Goal: Transaction & Acquisition: Purchase product/service

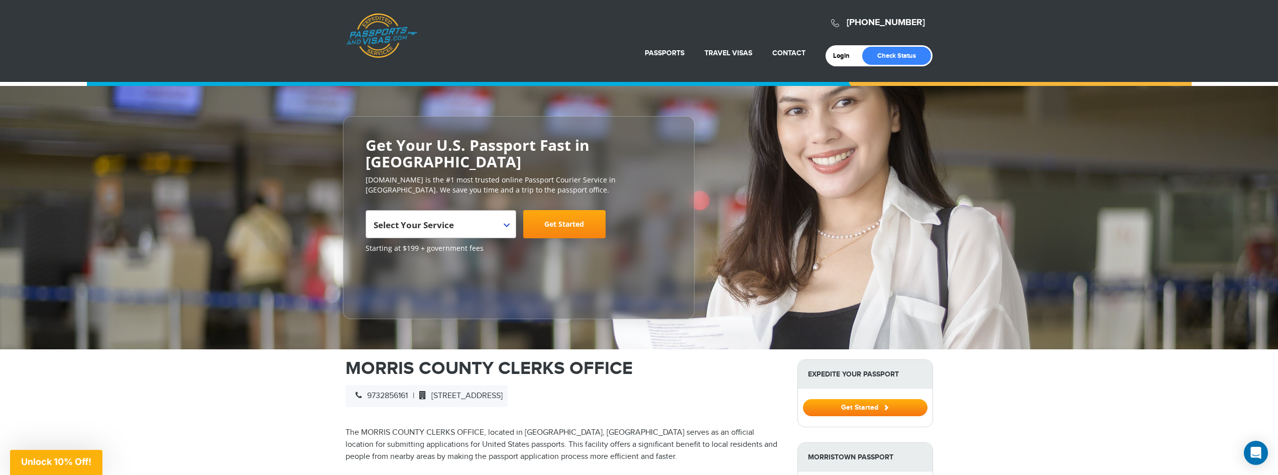
click at [563, 221] on link "Get Started" at bounding box center [564, 224] width 82 height 28
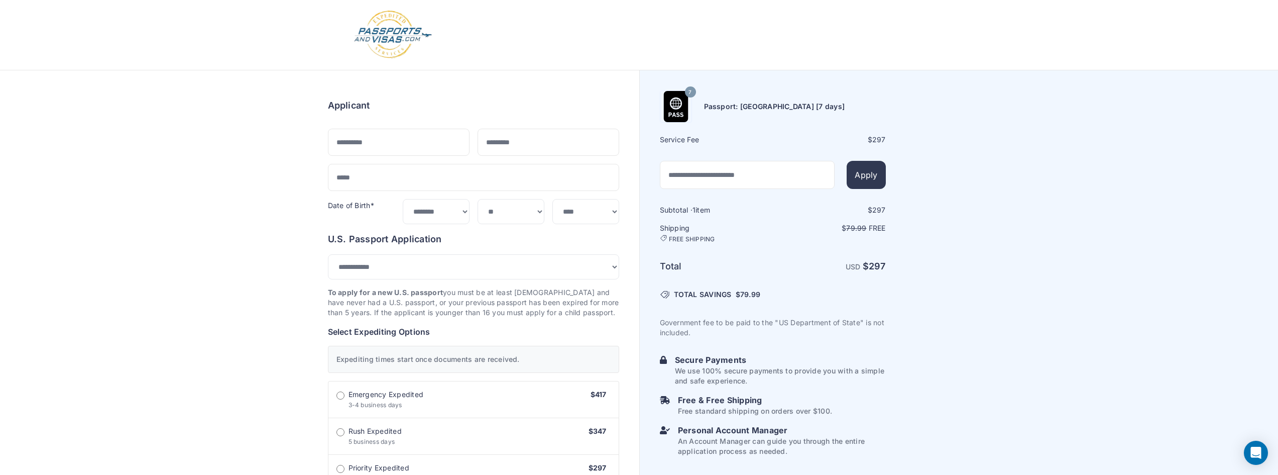
select select "***"
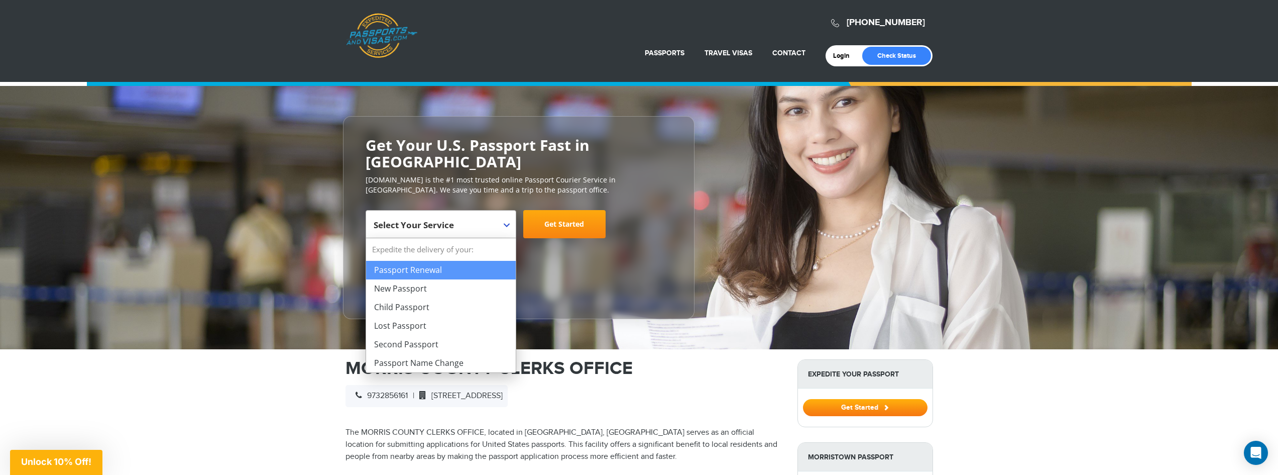
click at [439, 223] on span "Select Your Service" at bounding box center [414, 225] width 80 height 12
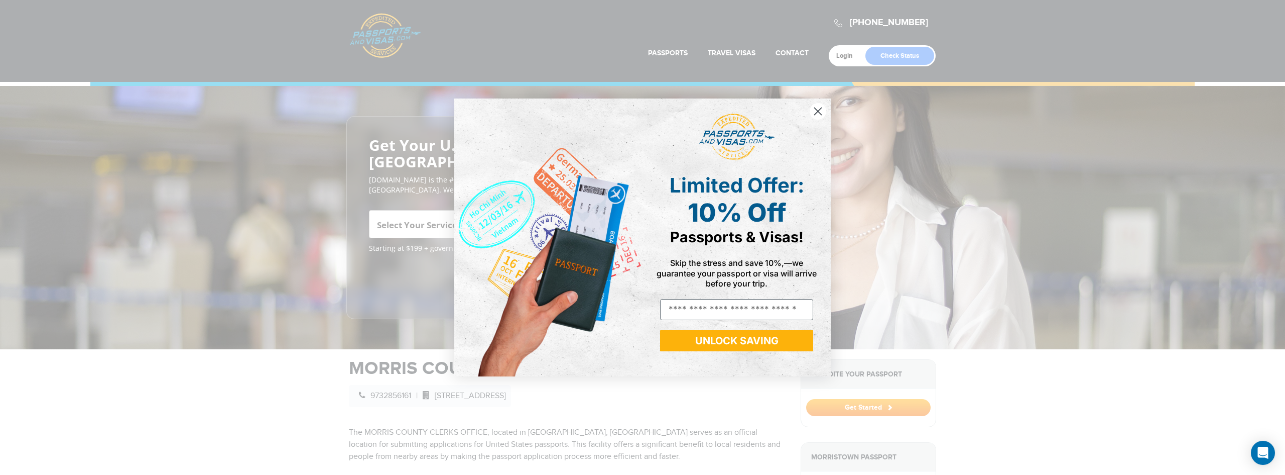
click at [423, 268] on div "Close dialog Limited Offer: 10% Off Passports & Visas! Skip the stress and save…" at bounding box center [642, 237] width 1285 height 475
